Goal: Navigation & Orientation: Find specific page/section

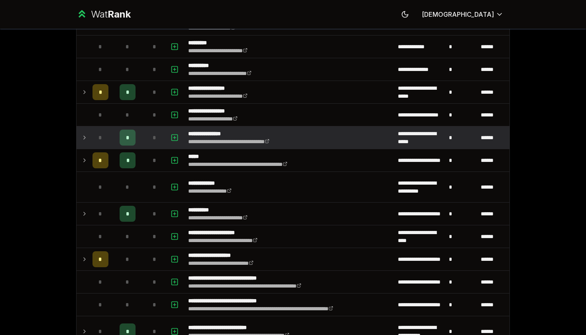
scroll to position [245, 0]
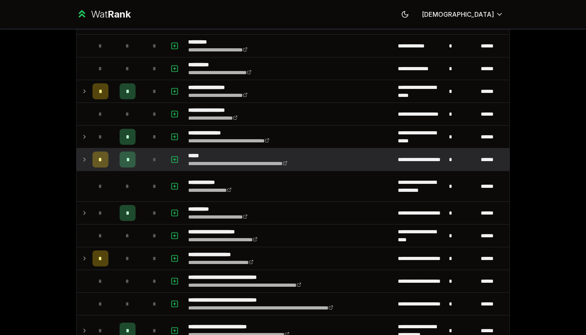
click at [114, 163] on td "*" at bounding box center [128, 159] width 32 height 22
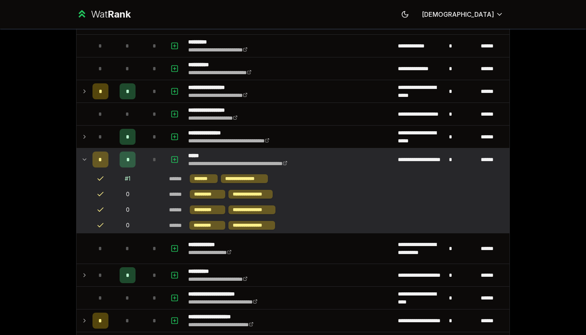
click at [114, 163] on td "*" at bounding box center [128, 159] width 32 height 22
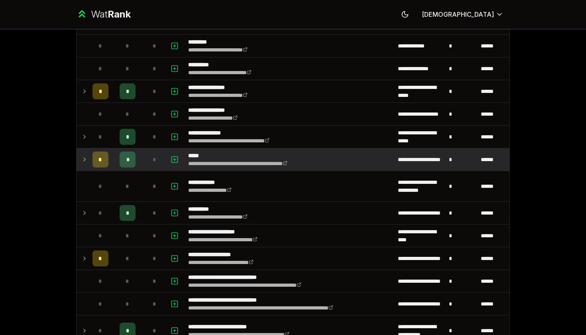
click at [114, 163] on td "*" at bounding box center [128, 159] width 32 height 22
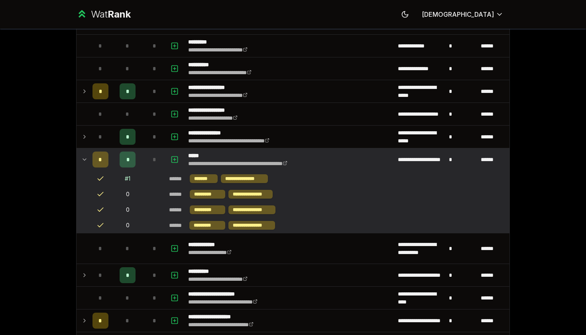
click at [114, 163] on td "*" at bounding box center [128, 159] width 32 height 22
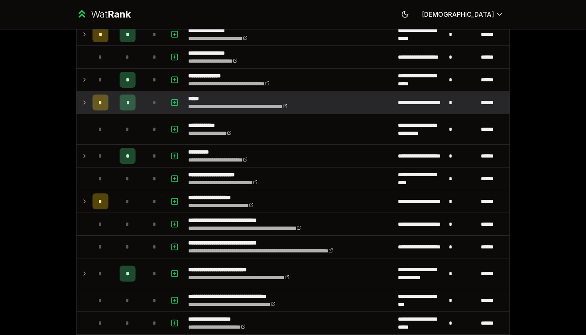
scroll to position [302, 0]
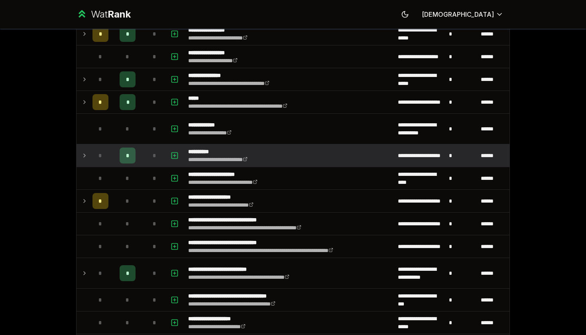
click at [114, 163] on td "*" at bounding box center [128, 155] width 32 height 22
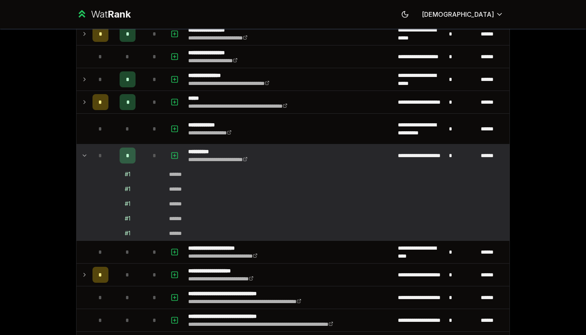
click at [114, 163] on td "*" at bounding box center [128, 155] width 32 height 22
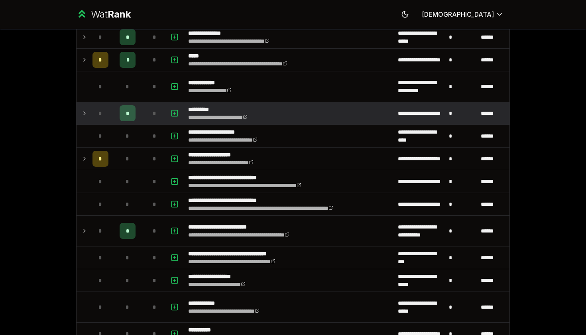
scroll to position [345, 0]
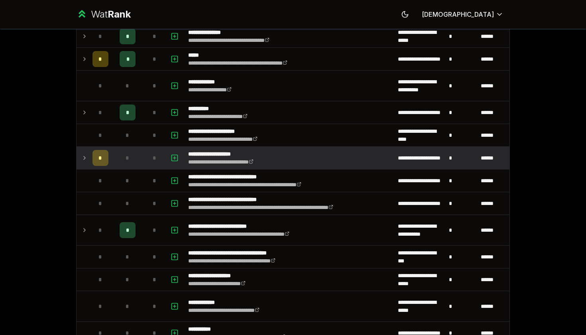
click at [114, 163] on td "*" at bounding box center [128, 158] width 32 height 22
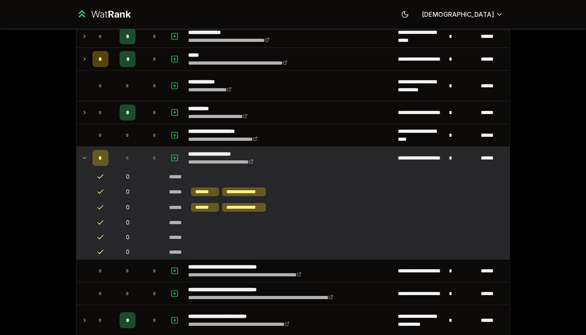
click at [114, 163] on td "*" at bounding box center [128, 158] width 32 height 22
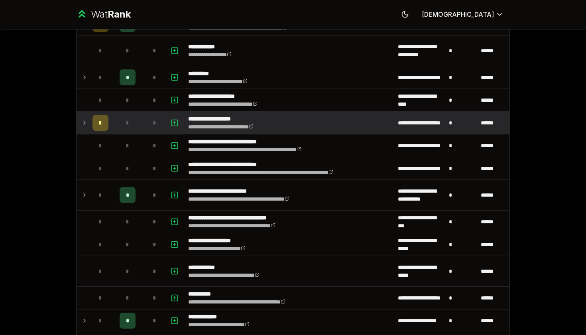
scroll to position [382, 0]
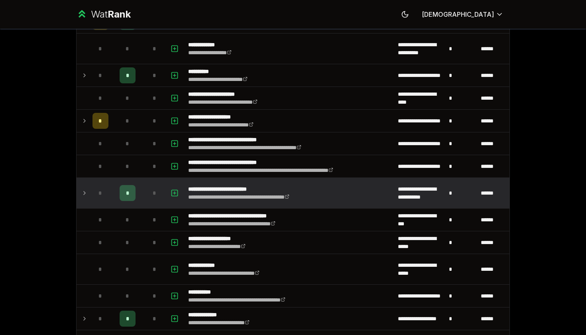
click at [118, 195] on td "*" at bounding box center [128, 193] width 32 height 30
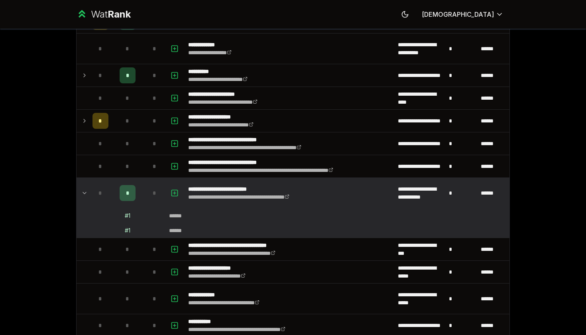
click at [118, 195] on td "*" at bounding box center [128, 193] width 32 height 30
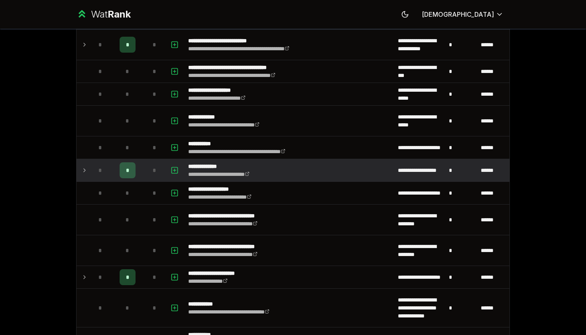
scroll to position [532, 0]
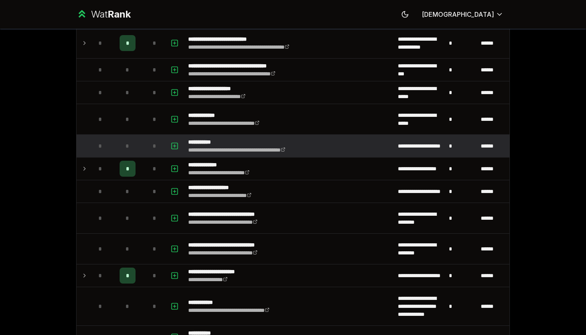
click at [106, 153] on div "*" at bounding box center [100, 146] width 16 height 16
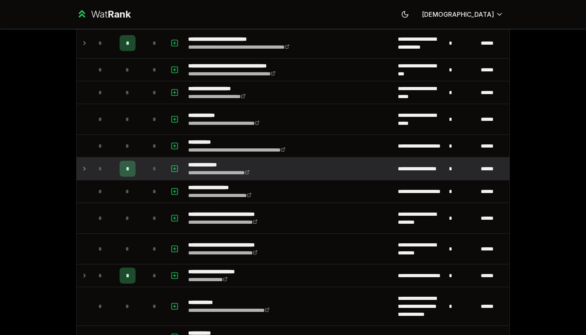
click at [106, 169] on div "*" at bounding box center [100, 169] width 16 height 16
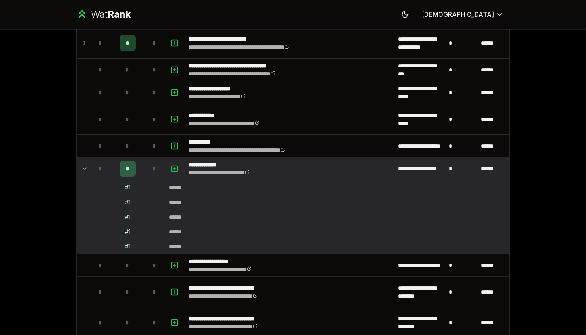
click at [106, 169] on div "*" at bounding box center [100, 169] width 16 height 16
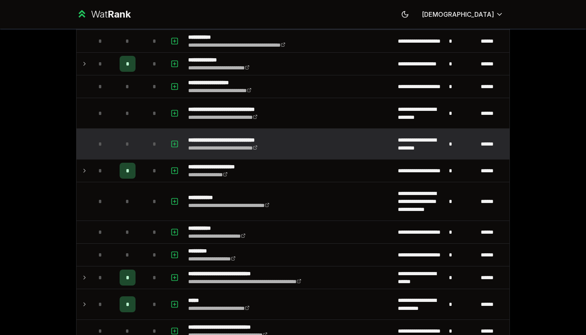
scroll to position [637, 0]
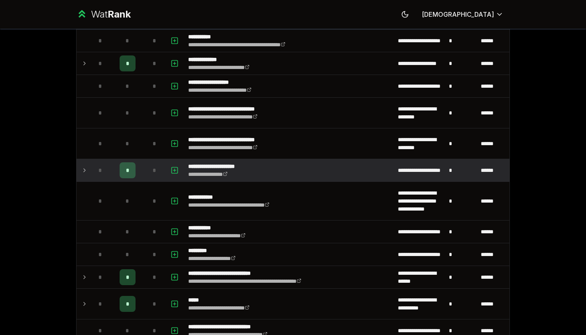
click at [106, 169] on div "*" at bounding box center [100, 170] width 16 height 16
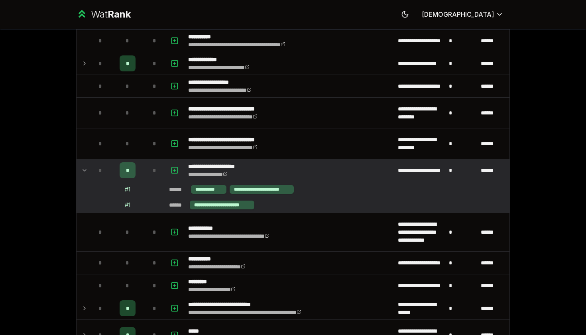
click at [106, 169] on div "*" at bounding box center [100, 170] width 16 height 16
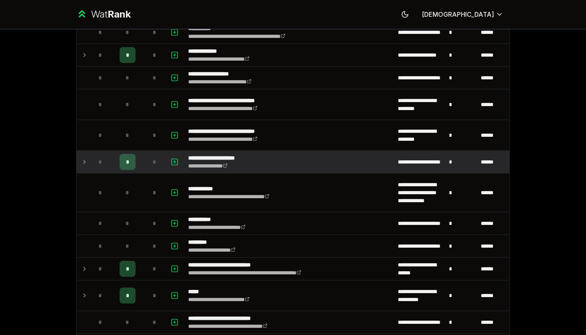
scroll to position [648, 0]
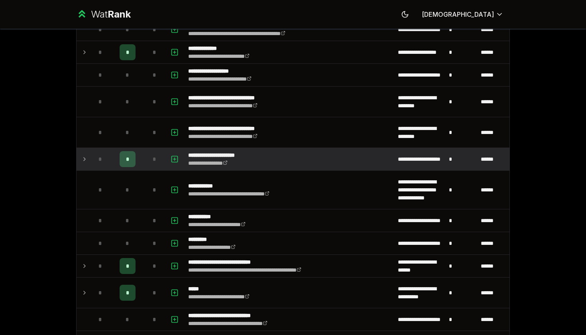
click at [106, 166] on div "*" at bounding box center [100, 159] width 16 height 16
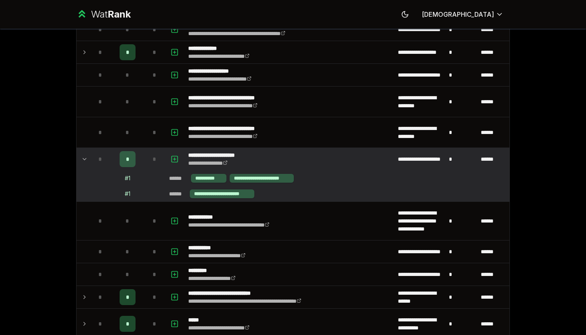
click at [106, 164] on div "*" at bounding box center [100, 159] width 16 height 16
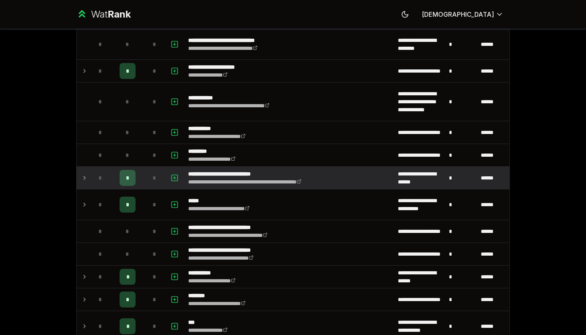
scroll to position [737, 0]
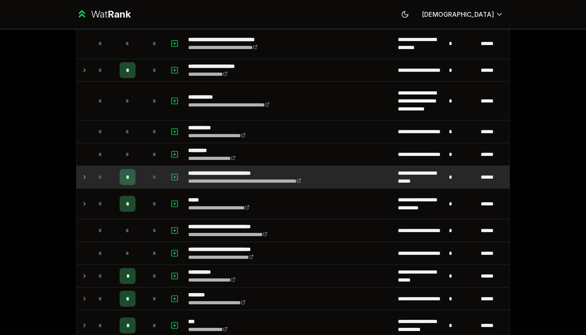
click at [106, 176] on div "*" at bounding box center [100, 177] width 16 height 16
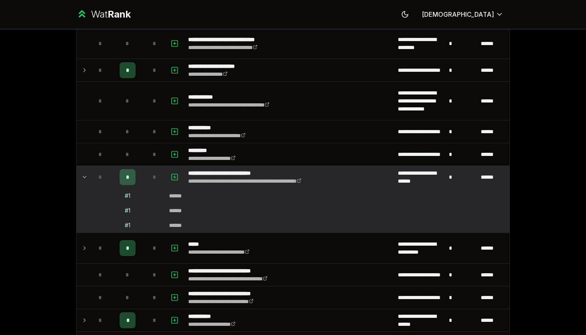
click at [106, 176] on div "*" at bounding box center [100, 177] width 16 height 16
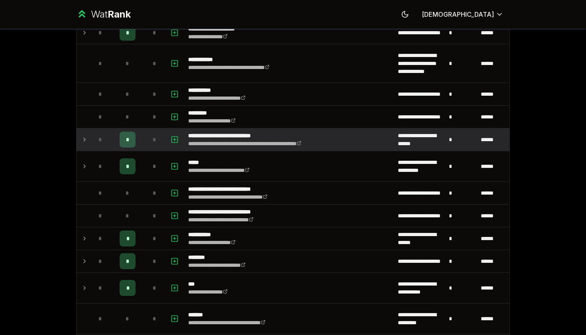
scroll to position [775, 0]
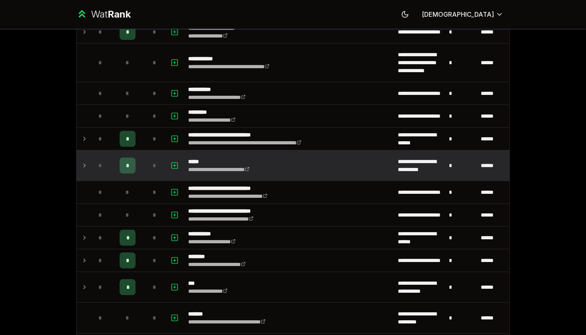
click at [106, 174] on td "*" at bounding box center [100, 165] width 22 height 30
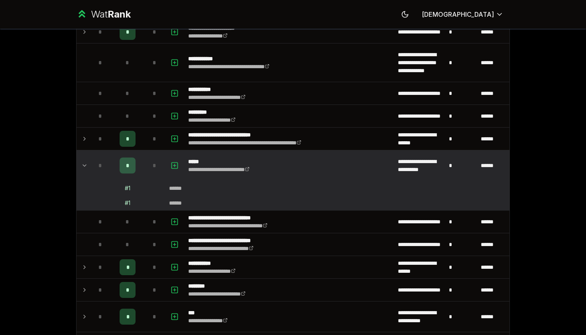
click at [106, 174] on td "*" at bounding box center [100, 165] width 22 height 30
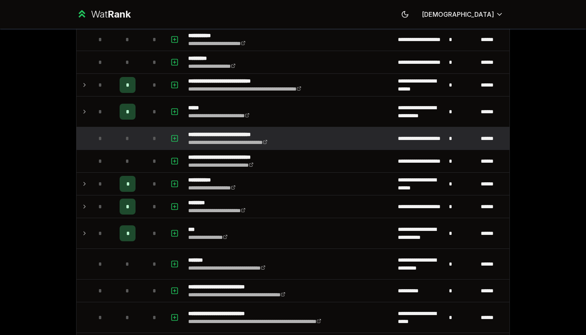
scroll to position [830, 0]
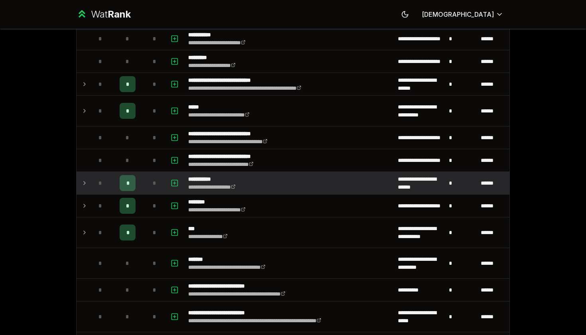
click at [113, 192] on td "*" at bounding box center [128, 183] width 32 height 22
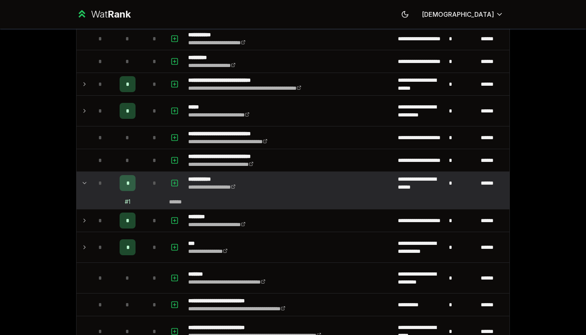
click at [113, 192] on td "*" at bounding box center [128, 183] width 32 height 22
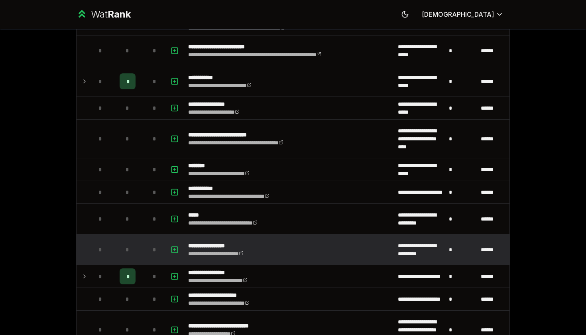
scroll to position [1088, 0]
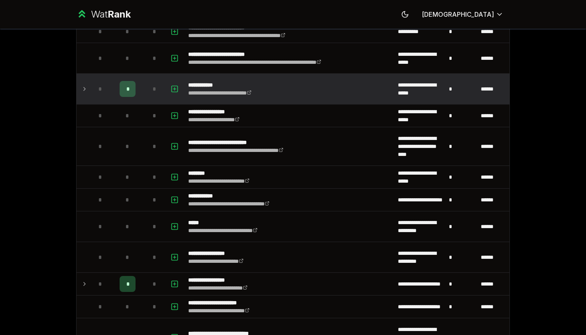
click at [105, 95] on div "*" at bounding box center [100, 89] width 16 height 16
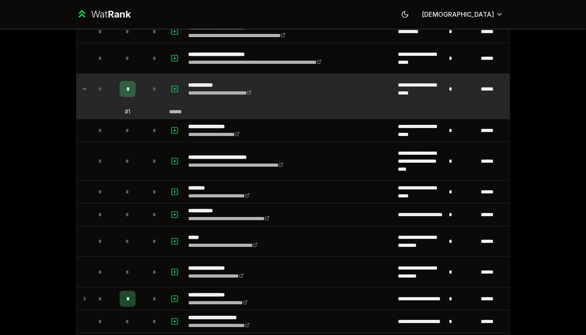
click at [102, 85] on span "*" at bounding box center [100, 89] width 4 height 8
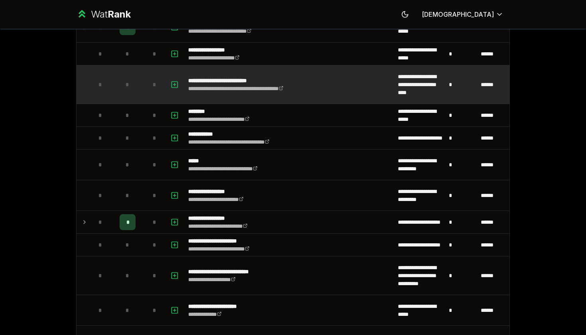
scroll to position [1150, 0]
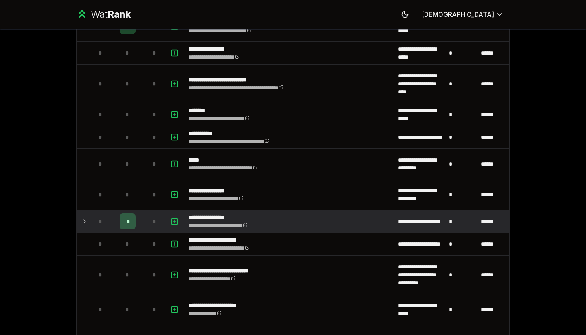
click at [116, 222] on td "*" at bounding box center [128, 221] width 32 height 22
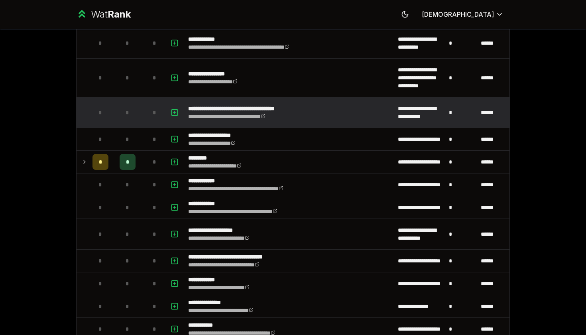
scroll to position [2084, 0]
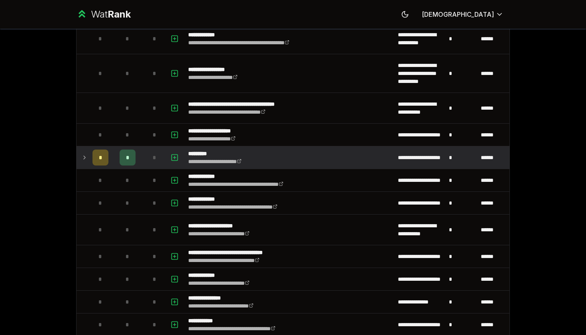
click at [84, 159] on icon at bounding box center [85, 157] width 2 height 3
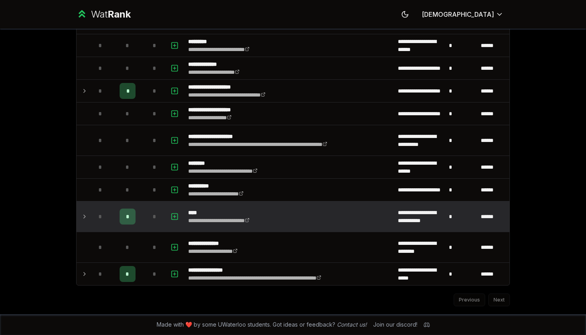
scroll to position [0, 0]
click at [86, 211] on td at bounding box center [82, 216] width 13 height 30
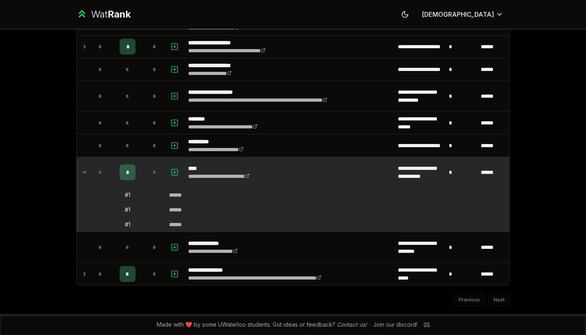
scroll to position [2551, 0]
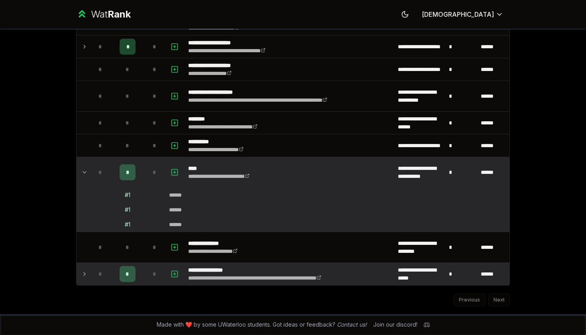
click at [82, 274] on icon at bounding box center [84, 274] width 6 height 10
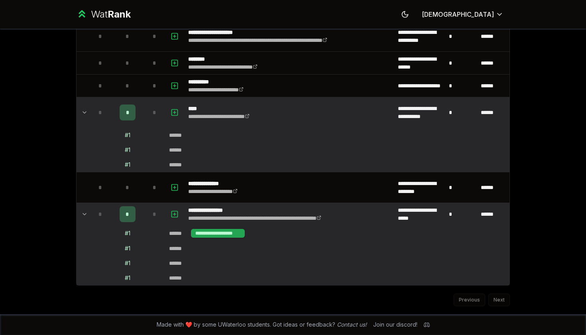
scroll to position [2611, 0]
click at [220, 232] on div "**********" at bounding box center [218, 233] width 54 height 9
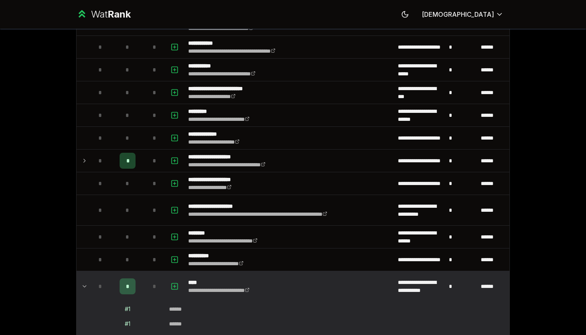
scroll to position [2433, 0]
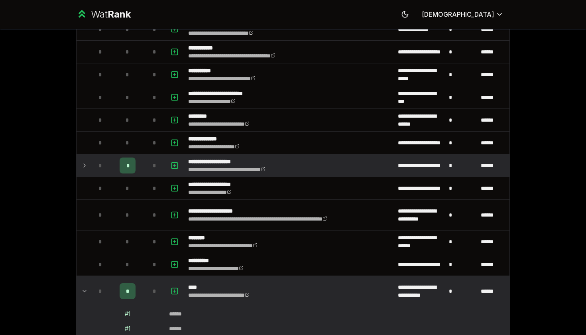
click at [82, 166] on icon at bounding box center [84, 166] width 6 height 10
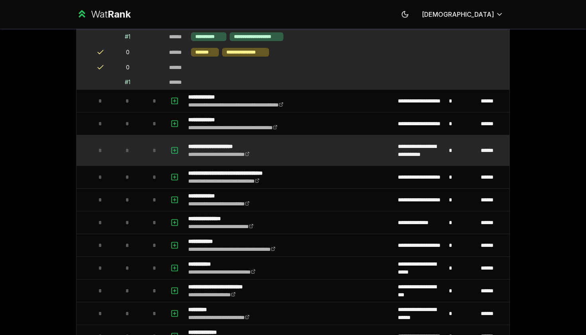
scroll to position [2236, 0]
